Goal: Find specific page/section: Find specific page/section

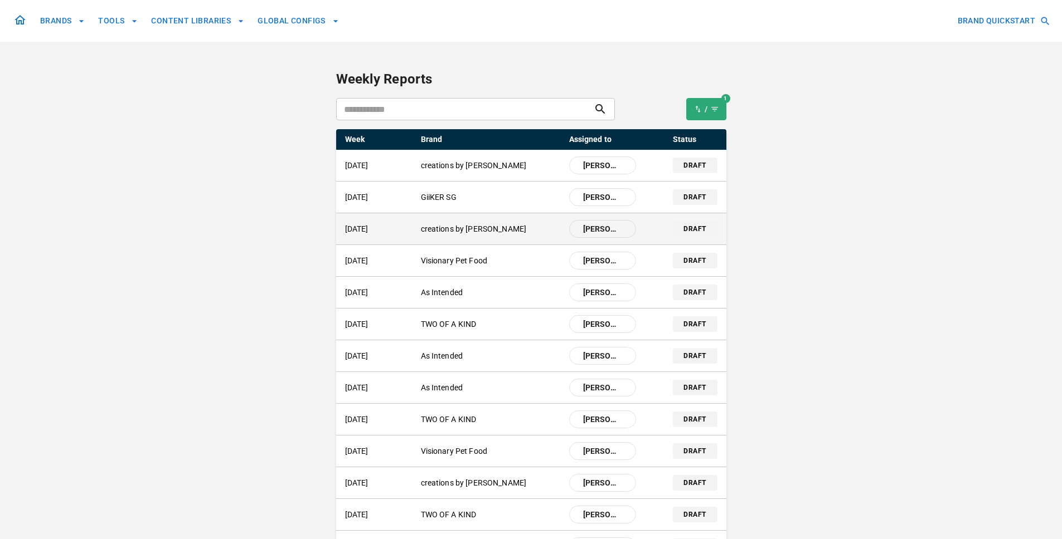
click at [471, 230] on p "creations by [PERSON_NAME]" at bounding box center [490, 229] width 139 height 12
click at [475, 233] on p "creations by [PERSON_NAME]" at bounding box center [490, 229] width 139 height 12
click at [467, 229] on p "creations by [PERSON_NAME]" at bounding box center [490, 229] width 139 height 12
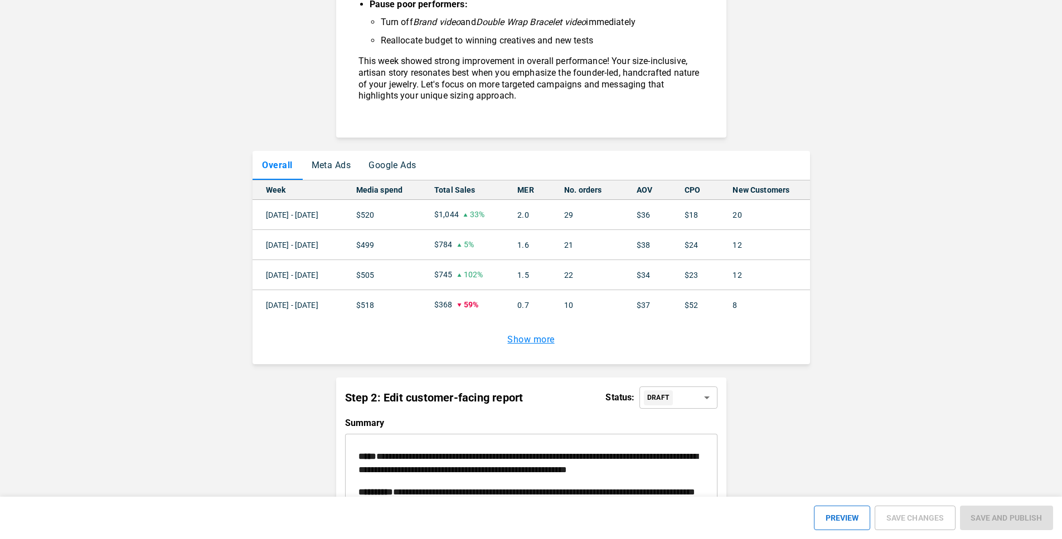
scroll to position [1025, 0]
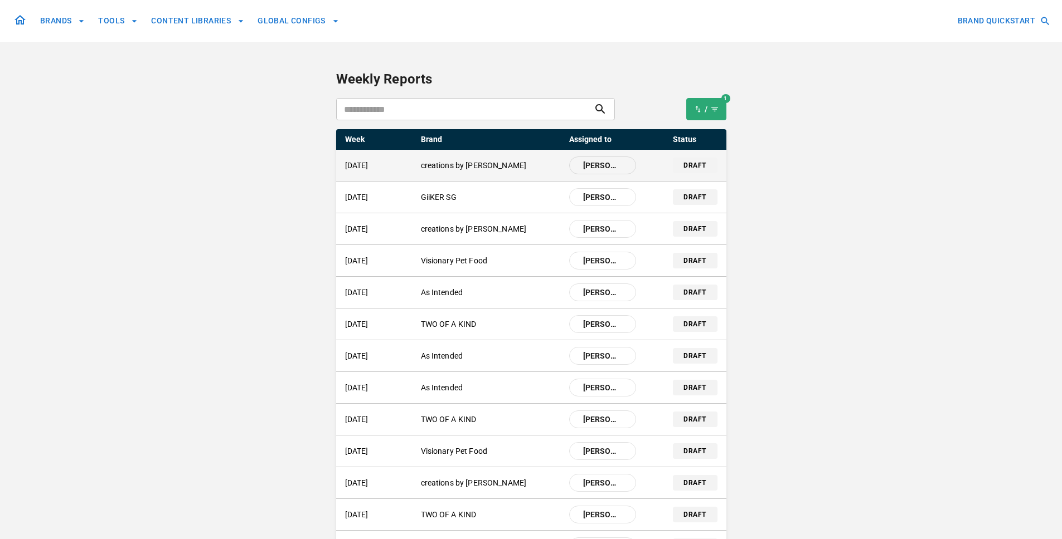
click at [435, 167] on p "creations by [PERSON_NAME]" at bounding box center [490, 166] width 139 height 12
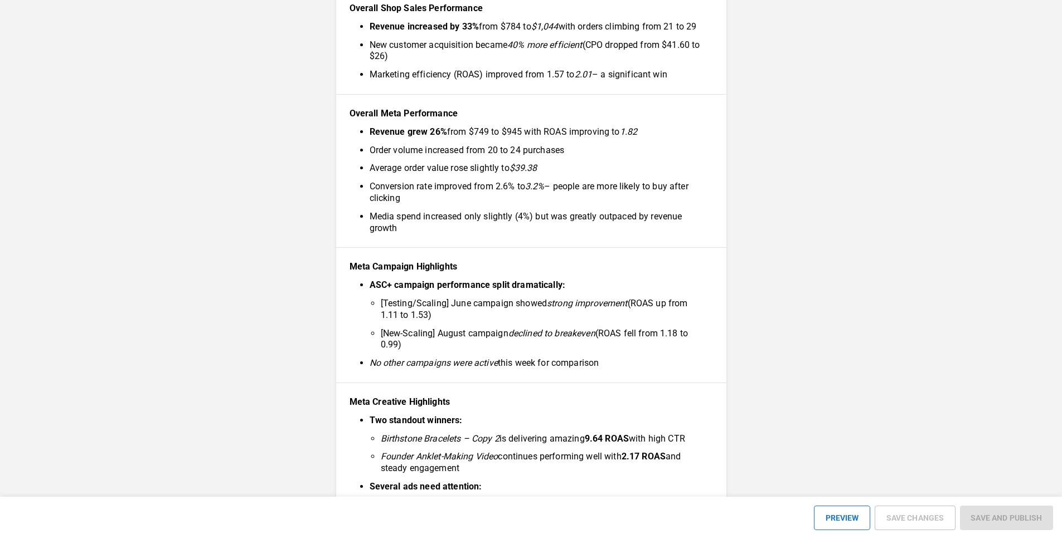
scroll to position [178, 0]
